Goal: Task Accomplishment & Management: Complete application form

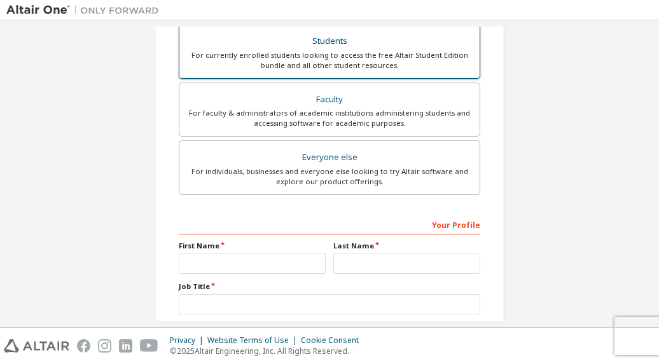
scroll to position [376, 0]
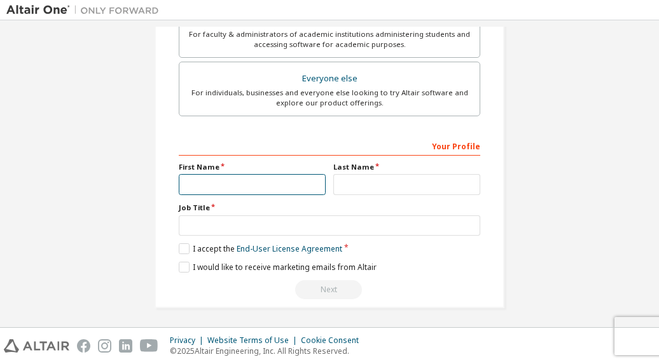
click at [212, 179] on input "text" at bounding box center [252, 184] width 147 height 21
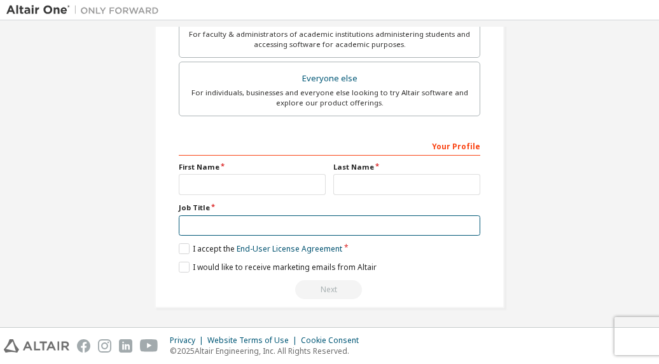
click at [229, 224] on input "text" at bounding box center [329, 226] width 301 height 21
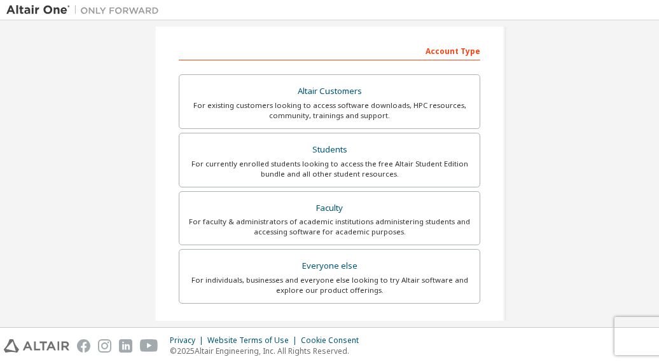
scroll to position [188, 0]
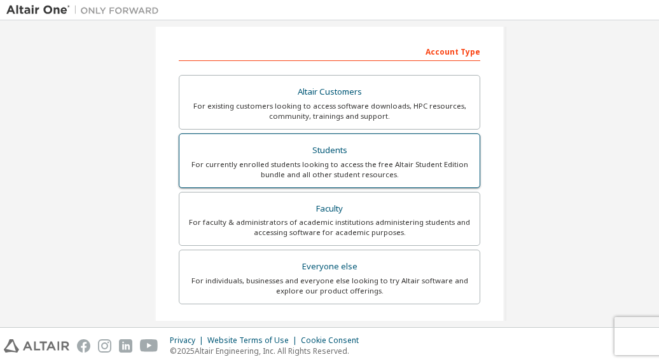
click at [357, 164] on div "For currently enrolled students looking to access the free Altair Student Editi…" at bounding box center [329, 170] width 285 height 20
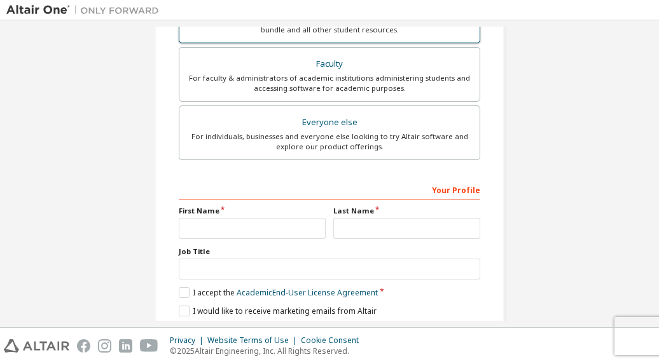
scroll to position [365, 0]
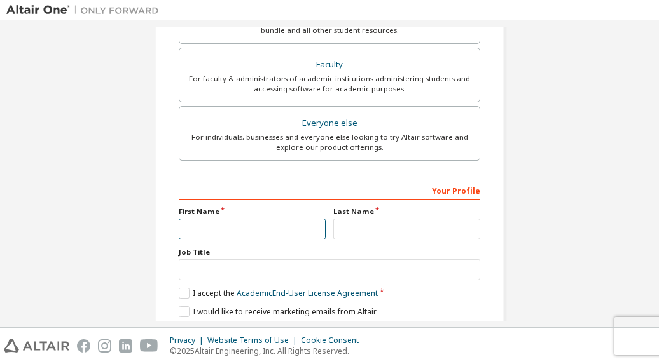
click at [291, 227] on input "text" at bounding box center [252, 229] width 147 height 21
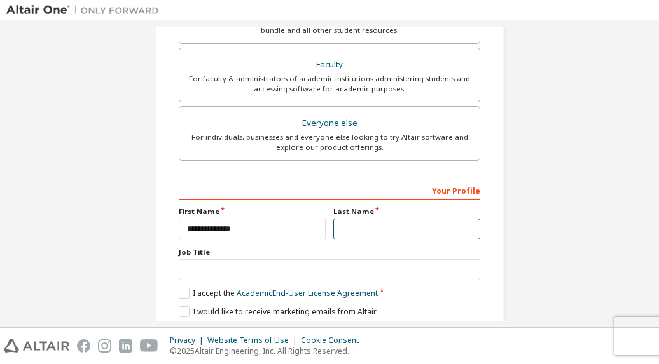
click at [335, 226] on input "text" at bounding box center [406, 229] width 147 height 21
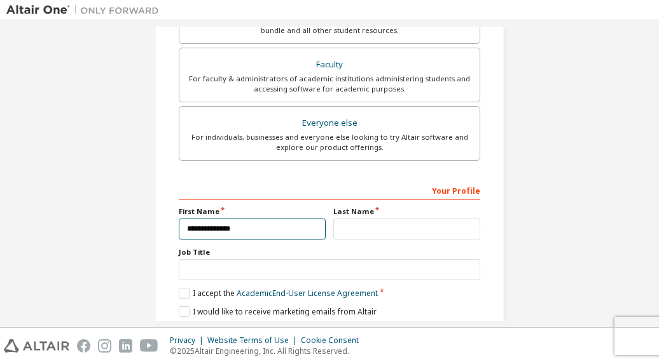
click at [295, 229] on input "**********" at bounding box center [252, 229] width 147 height 21
type input "*****"
click at [329, 231] on div "Last Name" at bounding box center [406, 223] width 155 height 33
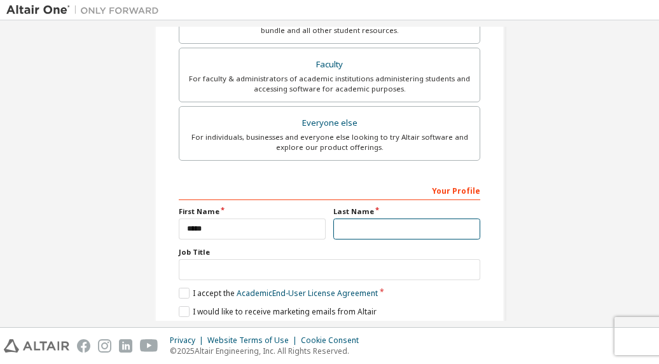
click at [341, 228] on input "text" at bounding box center [406, 229] width 147 height 21
type input "********"
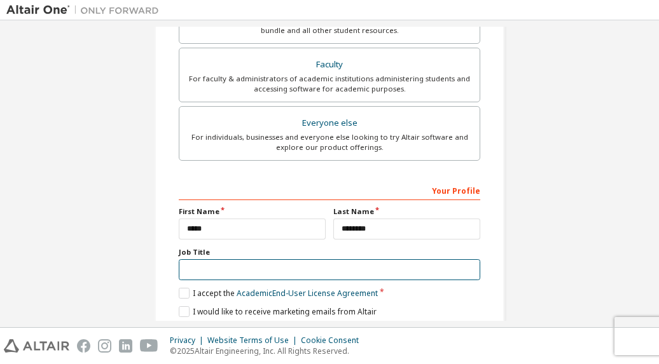
click at [294, 263] on input "text" at bounding box center [329, 269] width 301 height 21
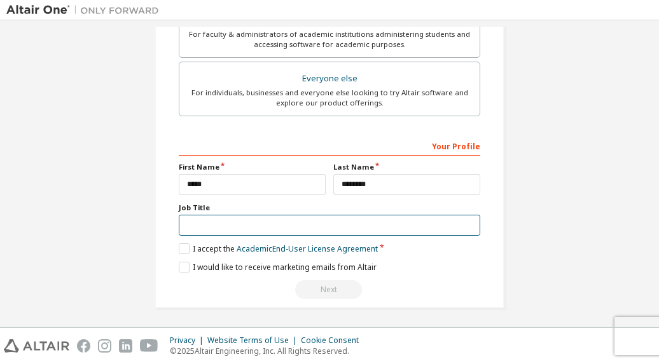
scroll to position [409, 0]
type input "*******"
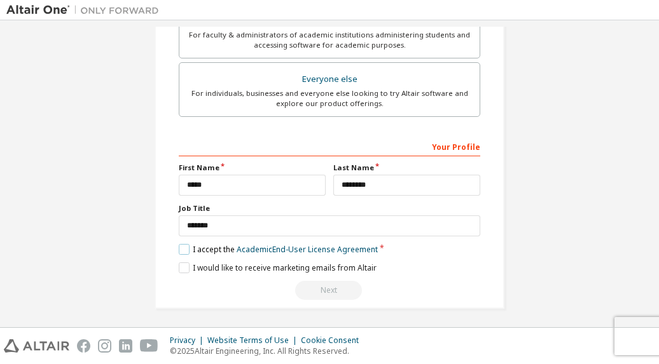
click at [184, 244] on label "I accept the Academic End-User License Agreement" at bounding box center [278, 249] width 199 height 11
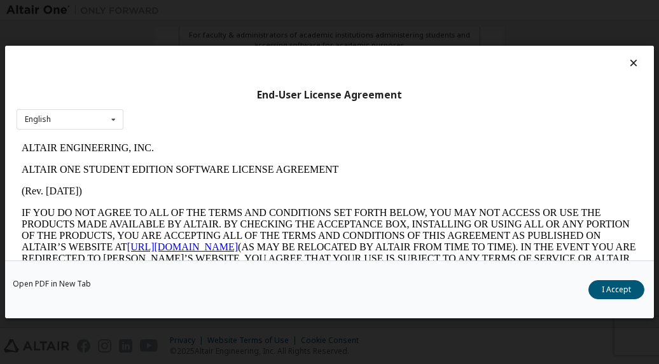
scroll to position [0, 0]
click at [628, 289] on button "I Accept" at bounding box center [616, 289] width 56 height 19
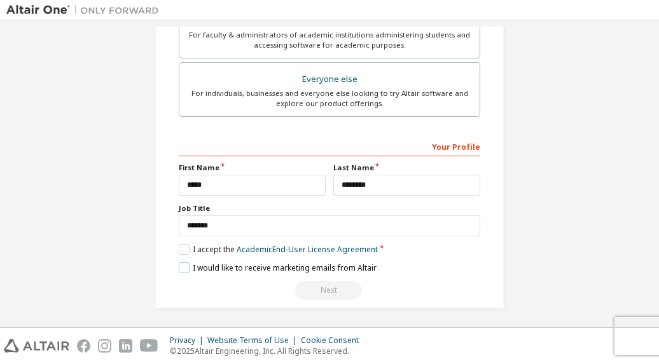
click at [182, 263] on label "I would like to receive marketing emails from Altair" at bounding box center [278, 268] width 198 height 11
click at [314, 286] on div "Next" at bounding box center [329, 289] width 301 height 19
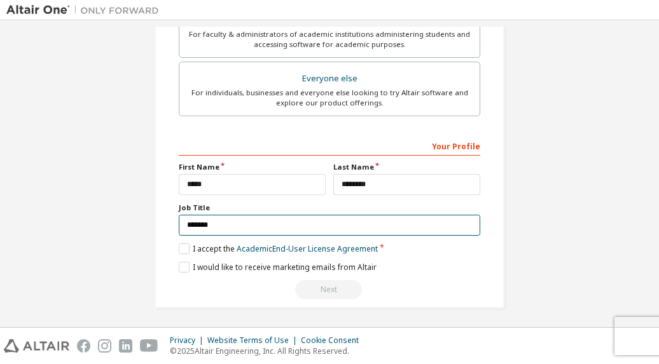
click at [268, 217] on input "*******" at bounding box center [329, 225] width 301 height 21
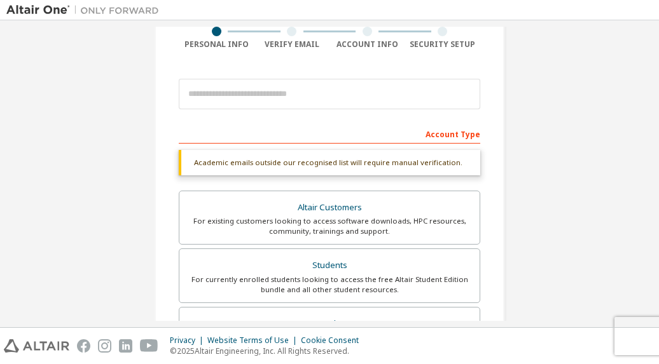
scroll to position [104, 0]
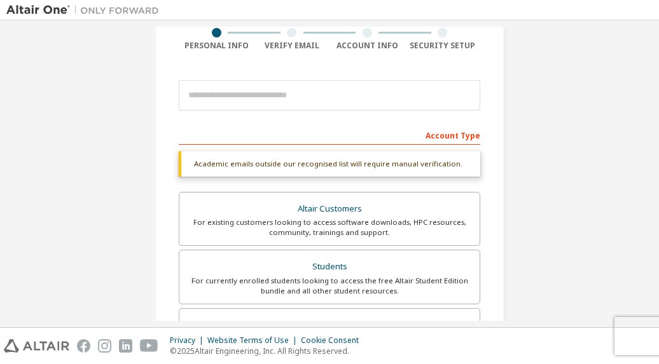
click at [318, 162] on div "Academic emails outside our recognised list will require manual verification." at bounding box center [329, 163] width 301 height 25
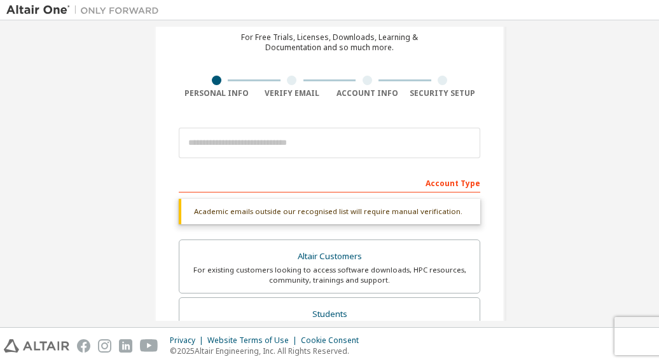
scroll to position [56, 0]
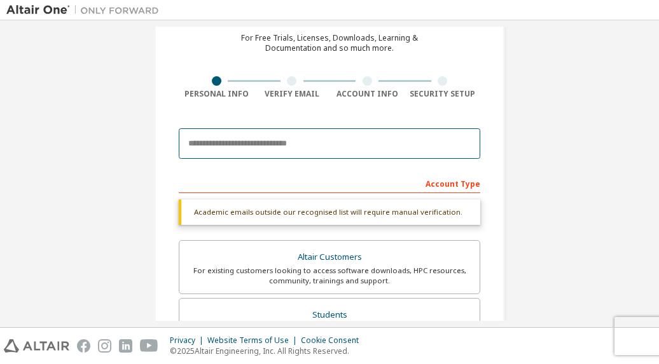
click at [319, 146] on input "email" at bounding box center [329, 143] width 301 height 31
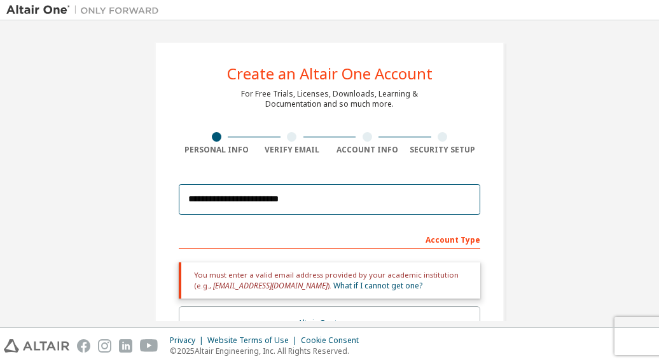
scroll to position [420, 0]
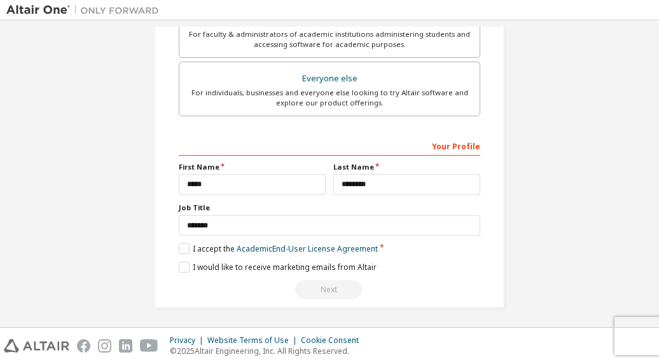
type input "**********"
click at [322, 287] on div "Next" at bounding box center [329, 289] width 301 height 19
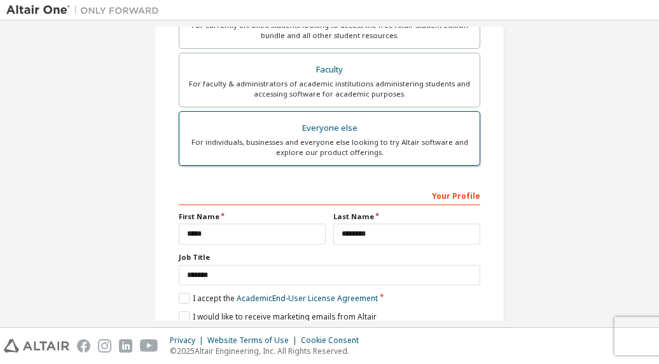
scroll to position [0, 0]
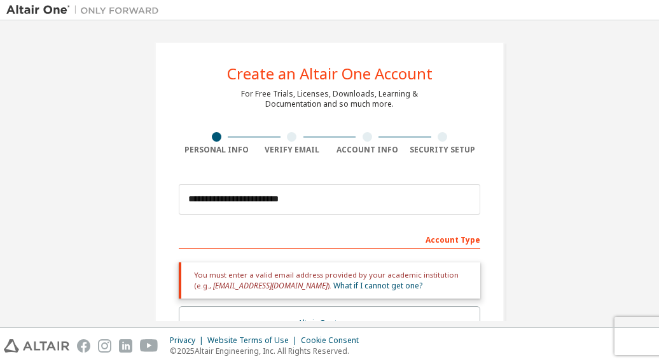
click at [298, 18] on div at bounding box center [404, 10] width 478 height 20
